Goal: Transaction & Acquisition: Purchase product/service

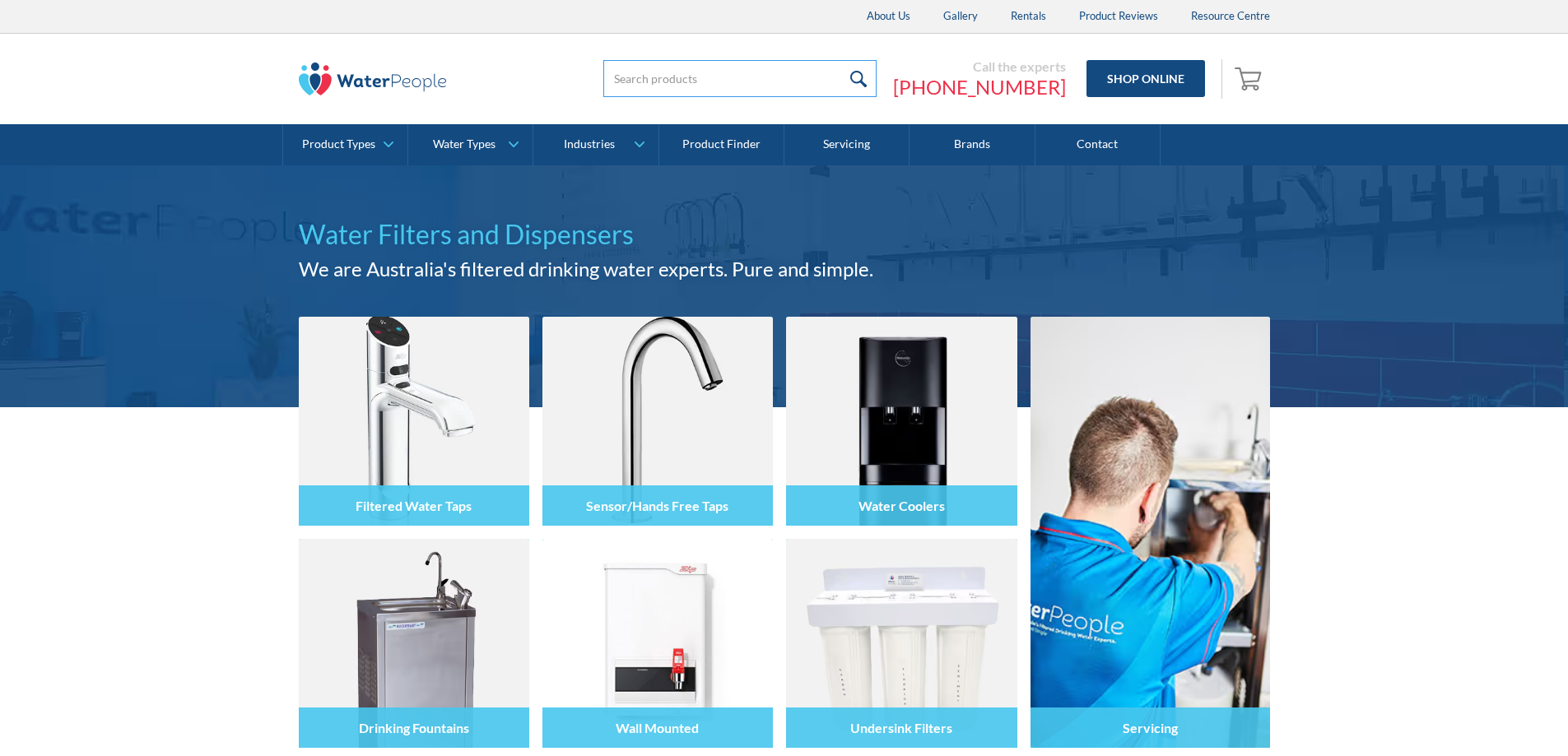
drag, startPoint x: 0, startPoint y: 0, endPoint x: 782, endPoint y: 71, distance: 785.2
click at [782, 71] on input "search" at bounding box center [739, 78] width 273 height 37
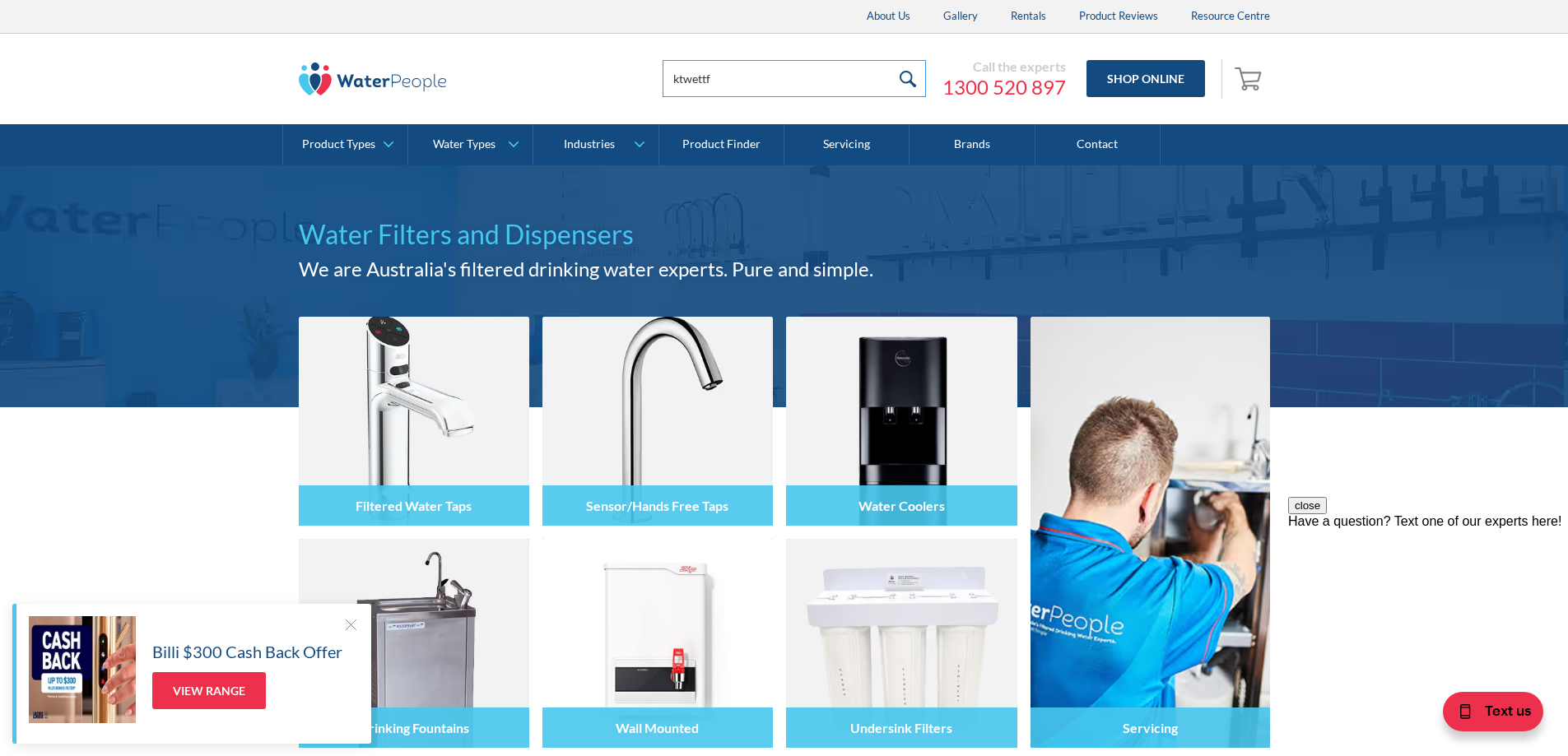
type input "ktwettf"
click at [906, 74] on input "submit" at bounding box center [908, 78] width 36 height 37
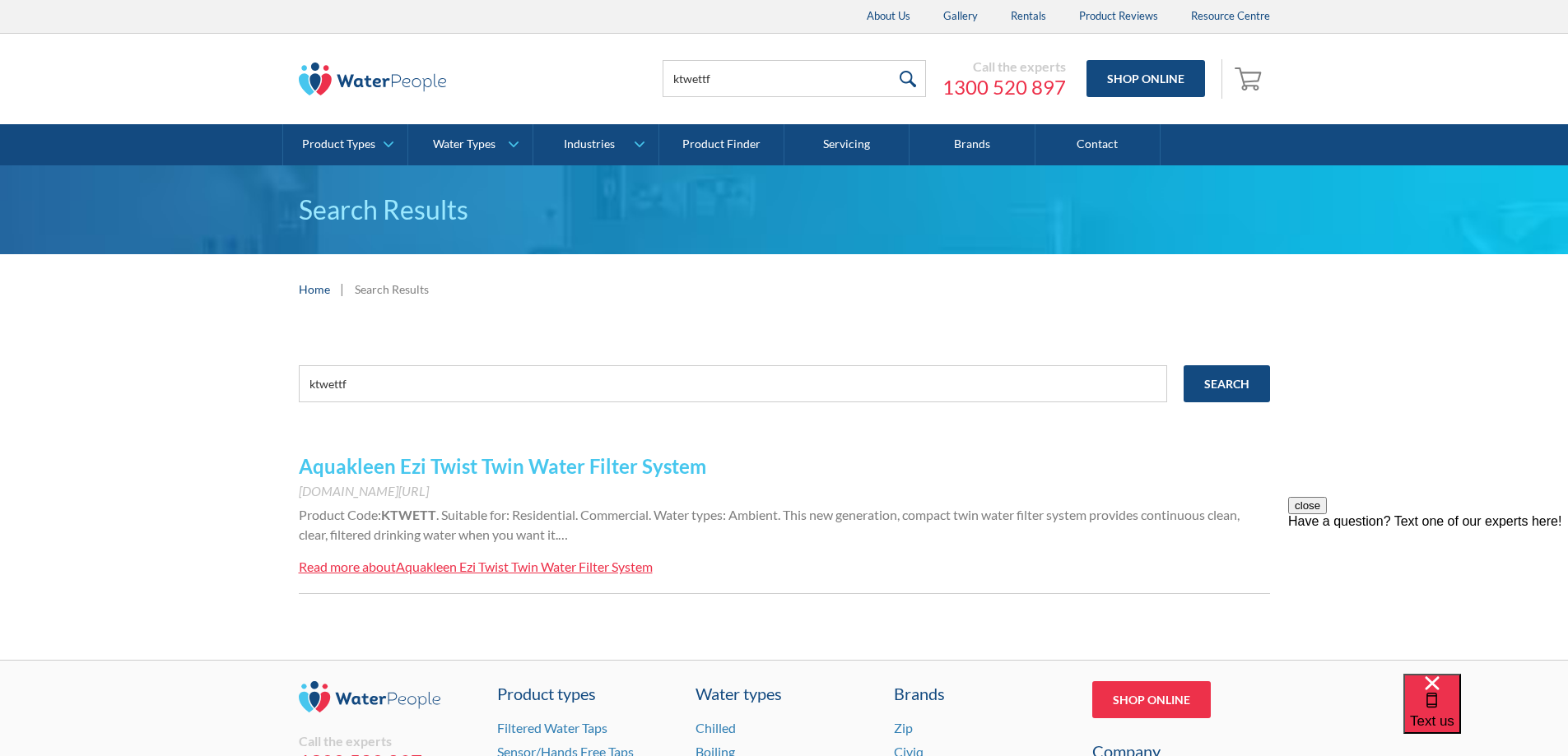
click at [531, 463] on link "Aquakleen Ezi Twist Twin Water Filter System" at bounding box center [502, 466] width 408 height 24
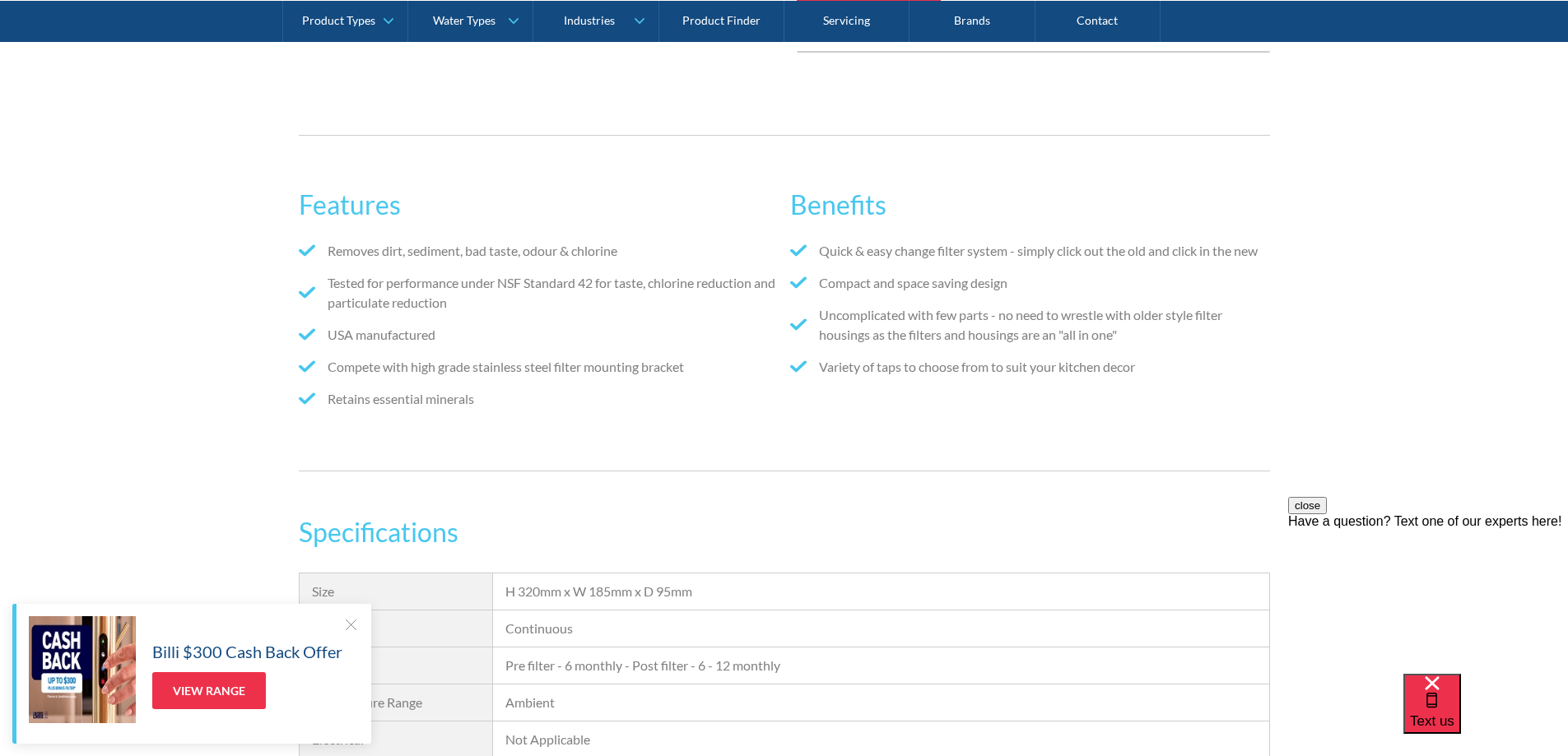
scroll to position [905, 0]
